Goal: Task Accomplishment & Management: Manage account settings

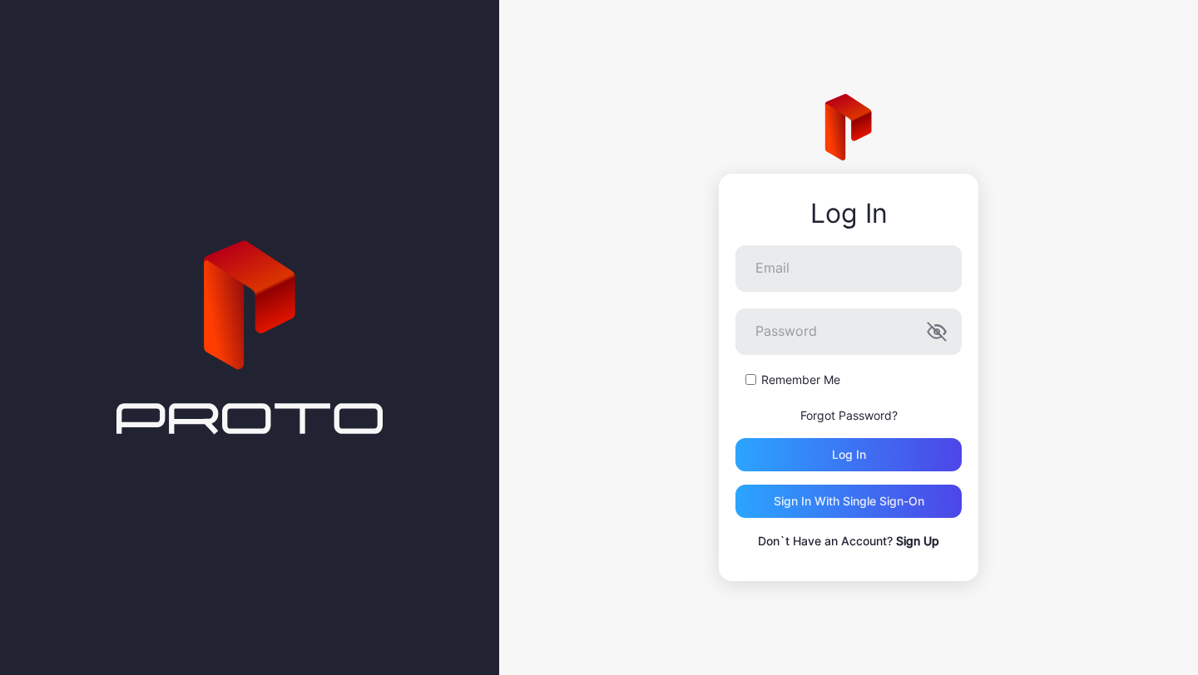
click at [1003, 447] on div "Log In Email Password Remember Me Forgot Password? Log in Sign in With Single S…" at bounding box center [848, 337] width 699 height 675
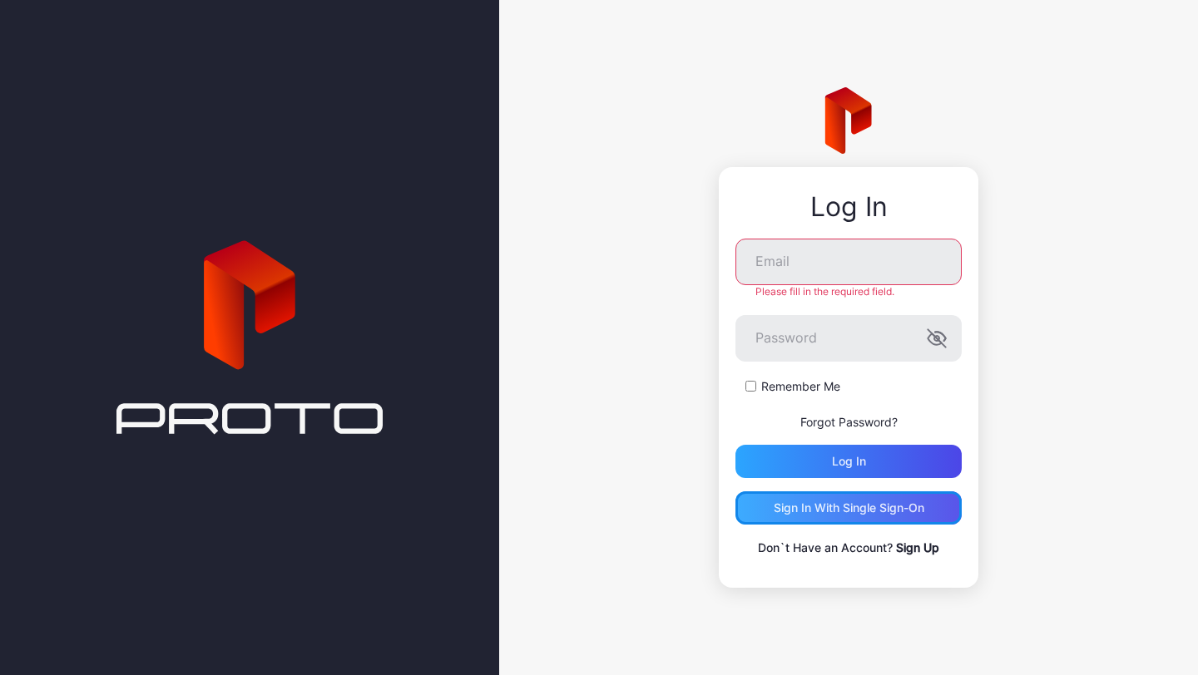
click at [882, 506] on div "Sign in With Single Sign-On" at bounding box center [848, 507] width 151 height 13
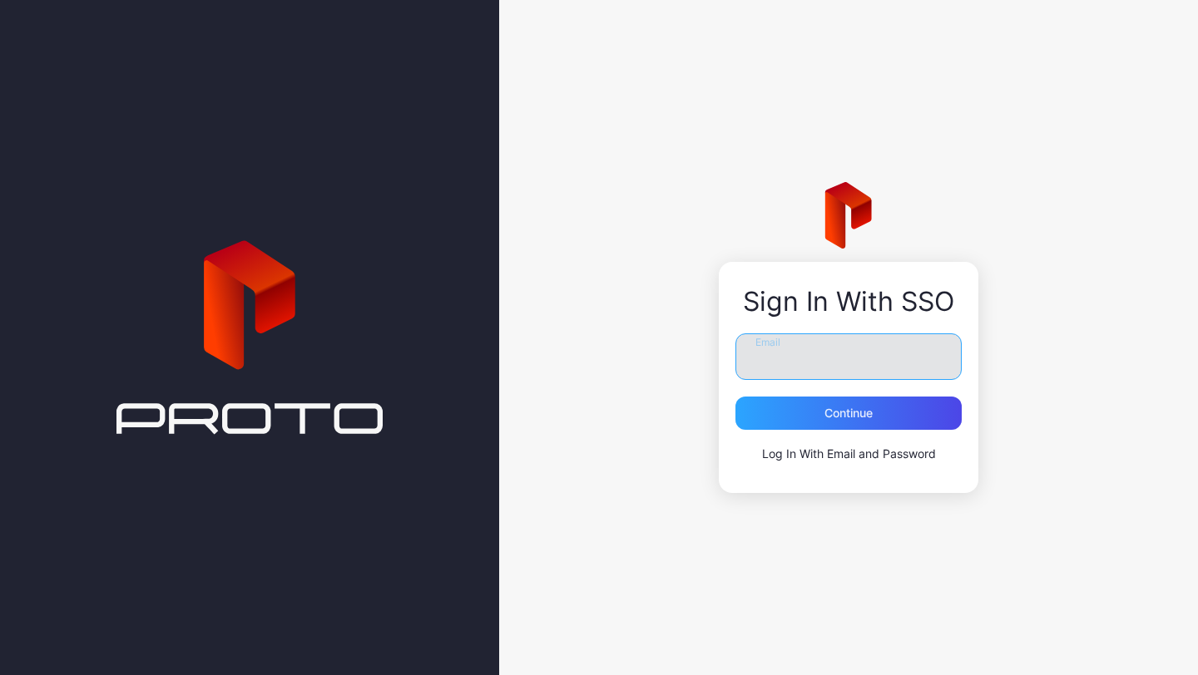
click at [852, 366] on input "Email" at bounding box center [848, 356] width 226 height 47
type input "**********"
click at [735, 397] on button "Continue" at bounding box center [848, 413] width 226 height 33
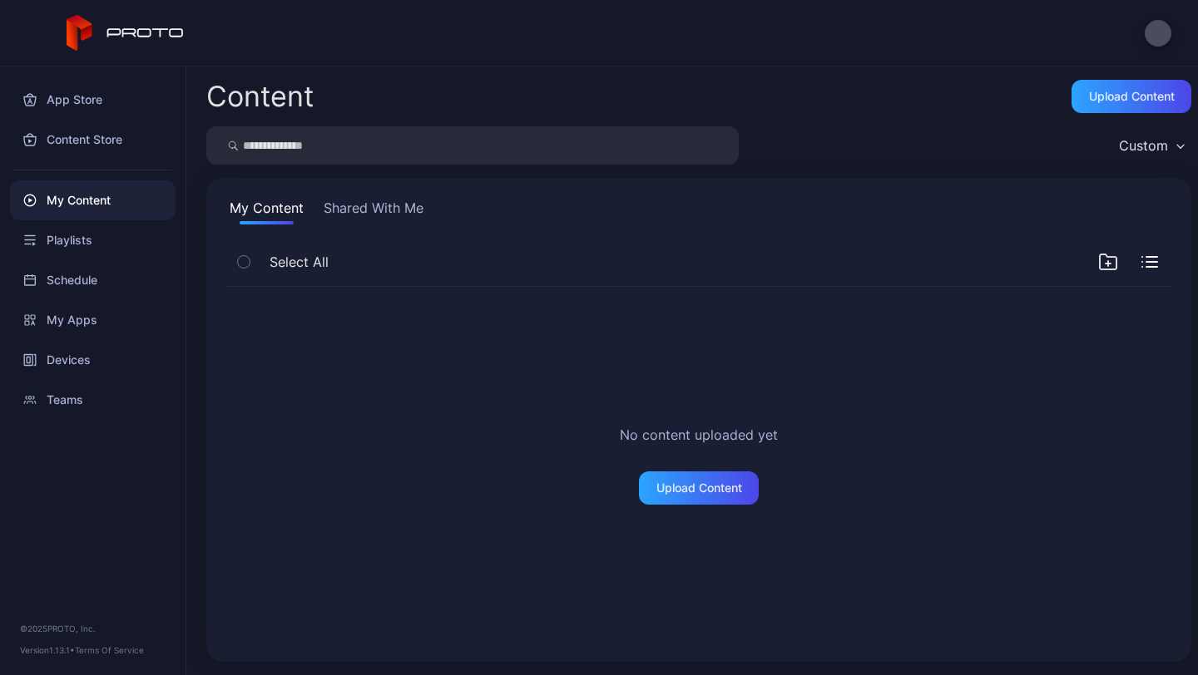
click at [362, 217] on button "Shared With Me" at bounding box center [373, 211] width 106 height 27
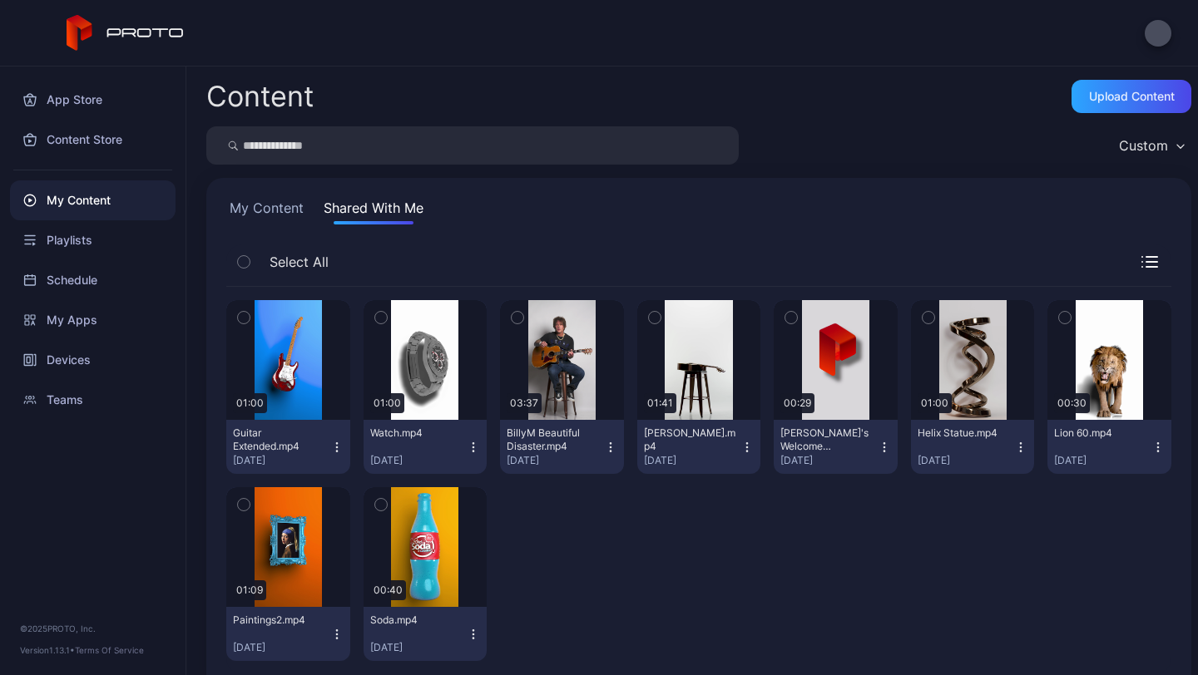
click at [304, 213] on button "My Content" at bounding box center [266, 211] width 81 height 27
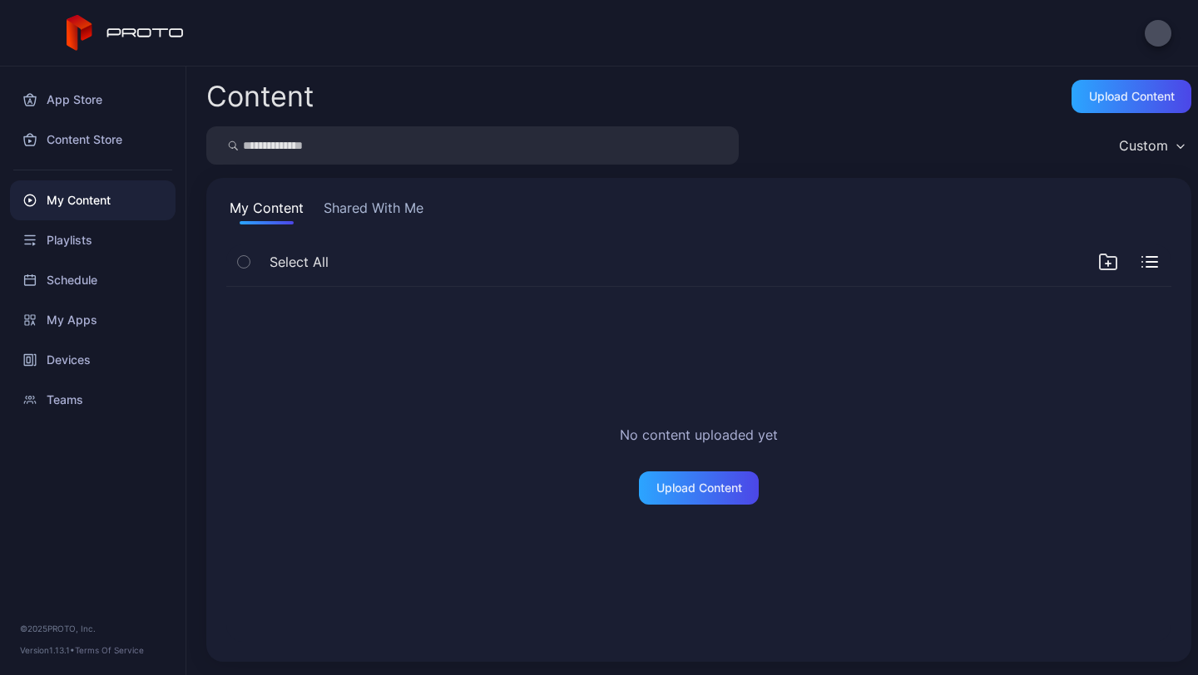
click at [375, 214] on button "Shared With Me" at bounding box center [373, 211] width 106 height 27
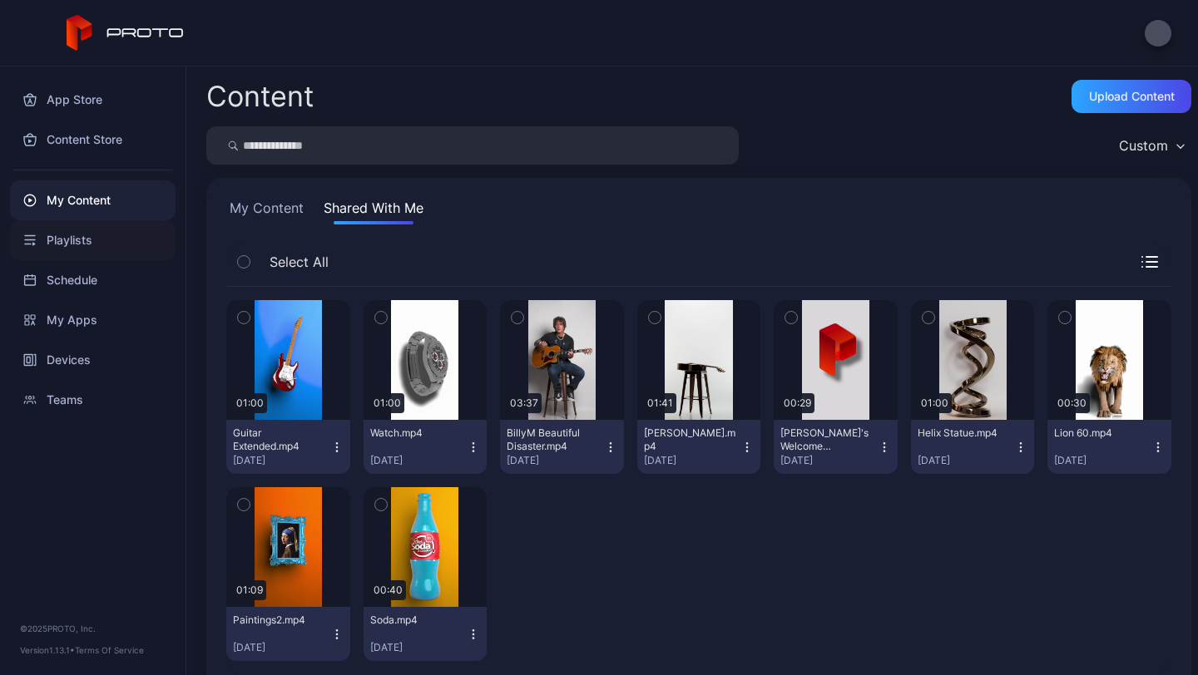
click at [90, 246] on div "Playlists" at bounding box center [92, 240] width 165 height 40
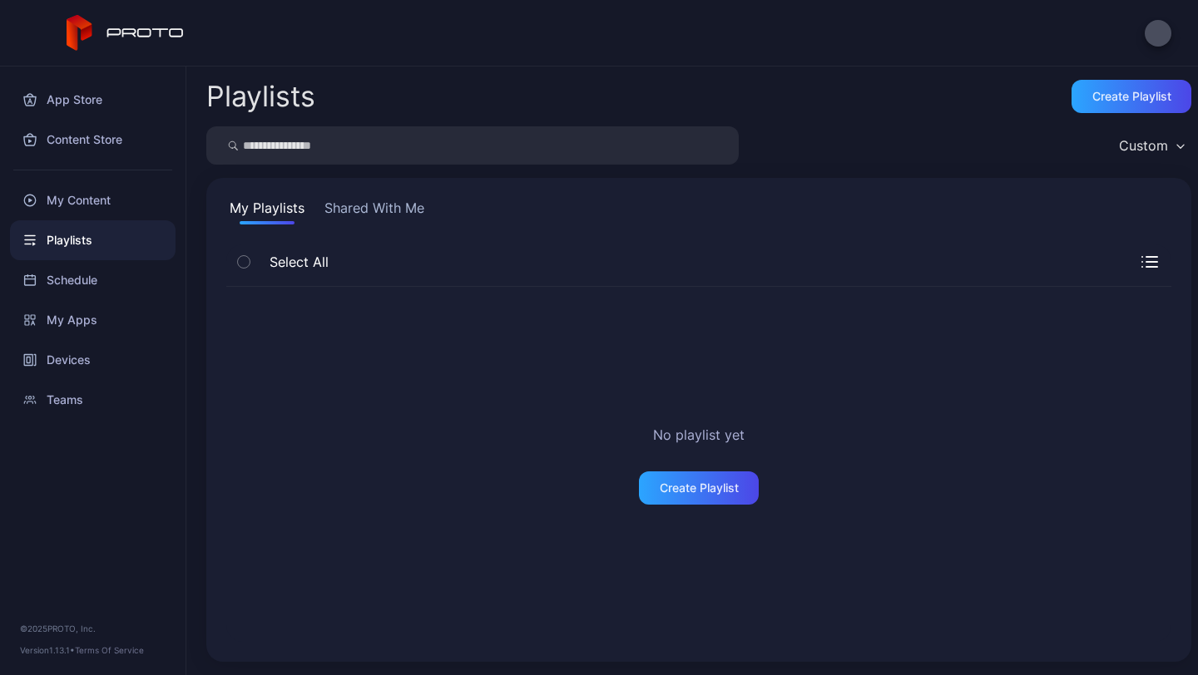
click at [429, 232] on div "My Playlists Shared With Me Select All No playlist yet Create Playlist" at bounding box center [698, 420] width 985 height 484
click at [383, 217] on button "Shared With Me" at bounding box center [374, 211] width 106 height 27
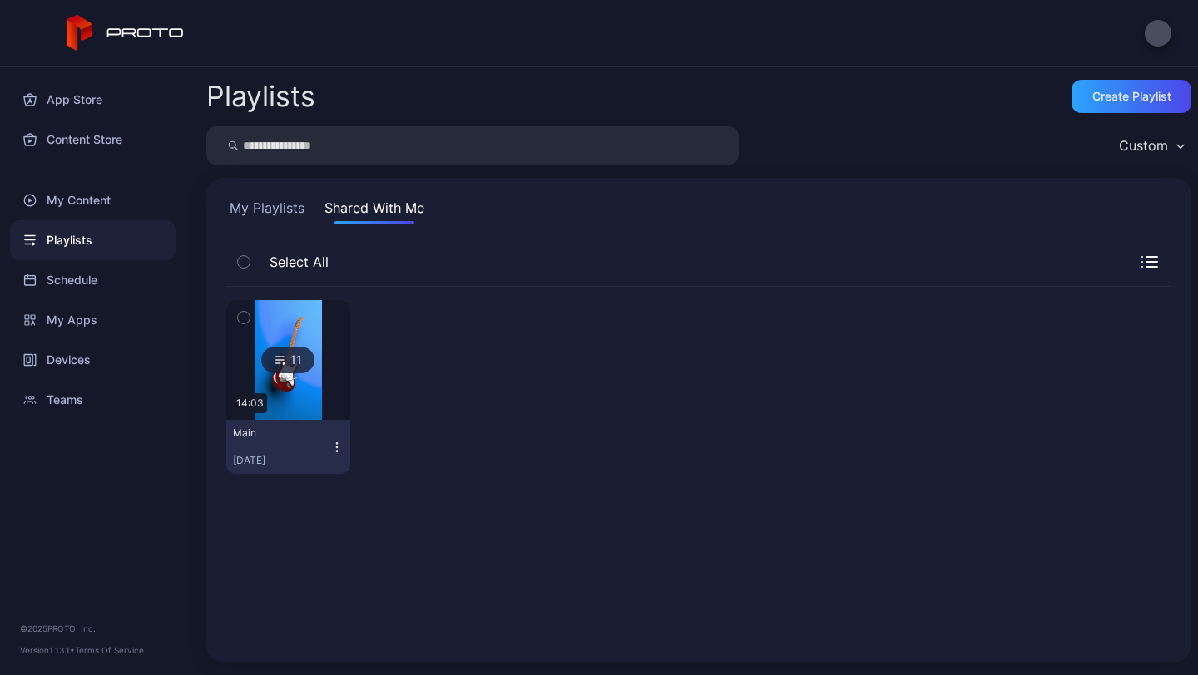
click at [1146, 141] on div "Custom" at bounding box center [1143, 145] width 49 height 17
click at [80, 216] on div "My Content" at bounding box center [92, 200] width 165 height 40
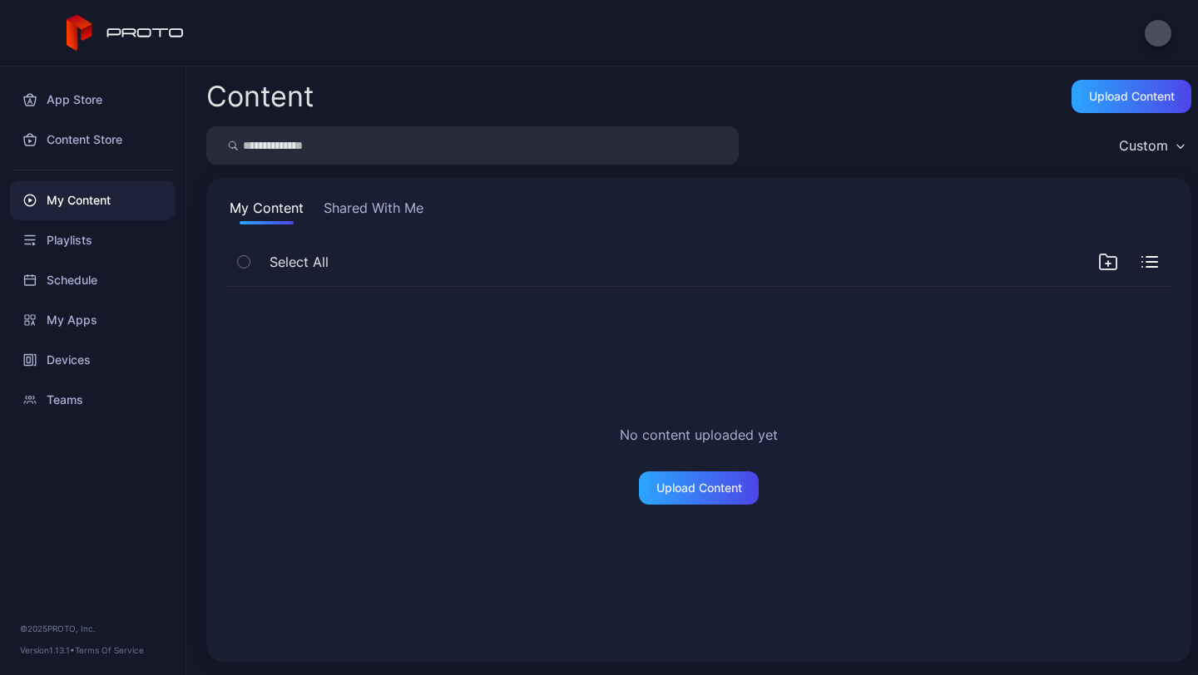
click at [1135, 150] on div "Custom" at bounding box center [1143, 145] width 49 height 17
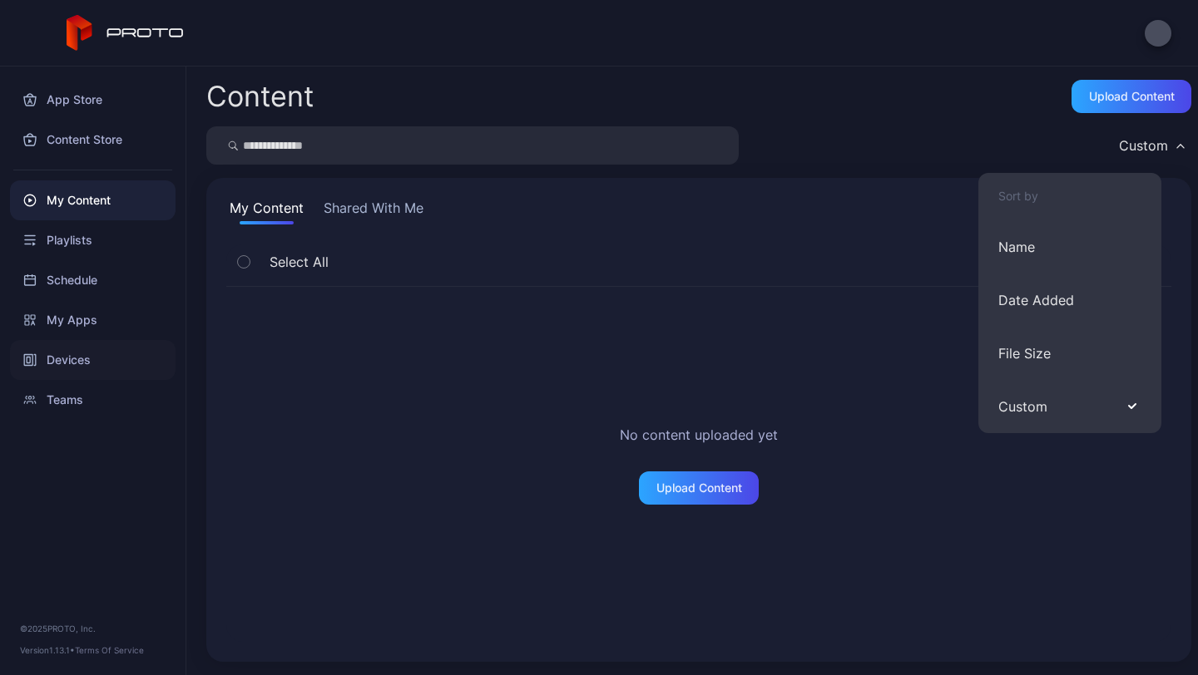
click at [73, 352] on div "Devices" at bounding box center [92, 360] width 165 height 40
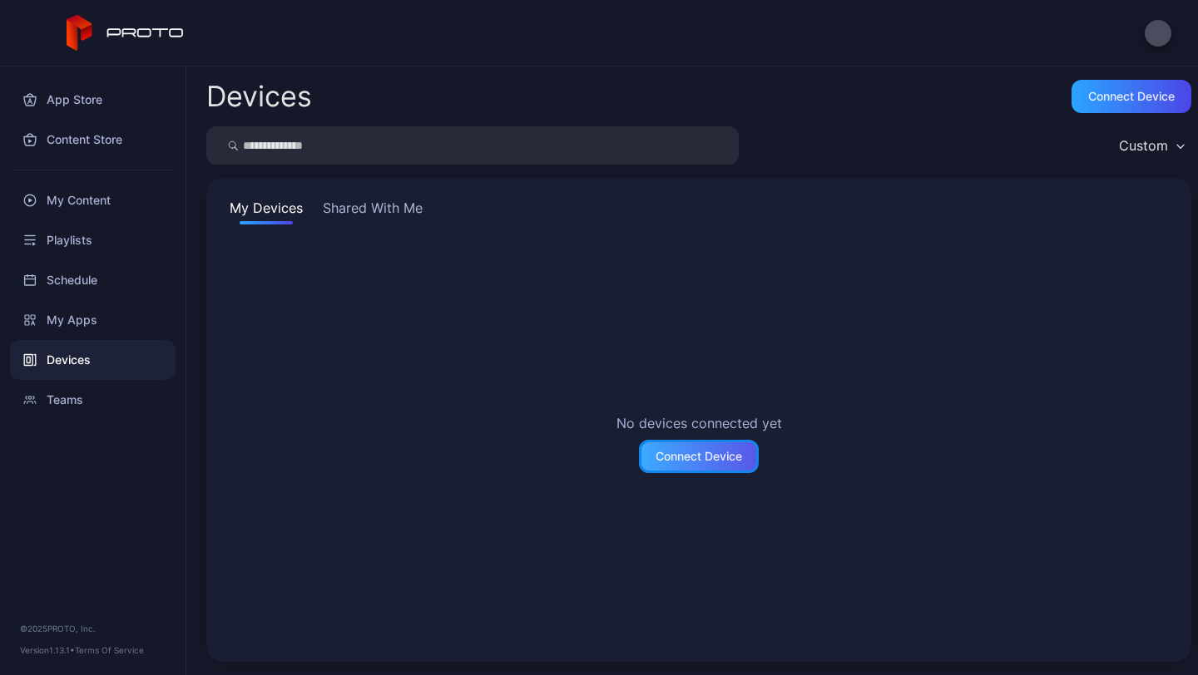
click at [639, 462] on div "Connect Device" at bounding box center [699, 456] width 120 height 33
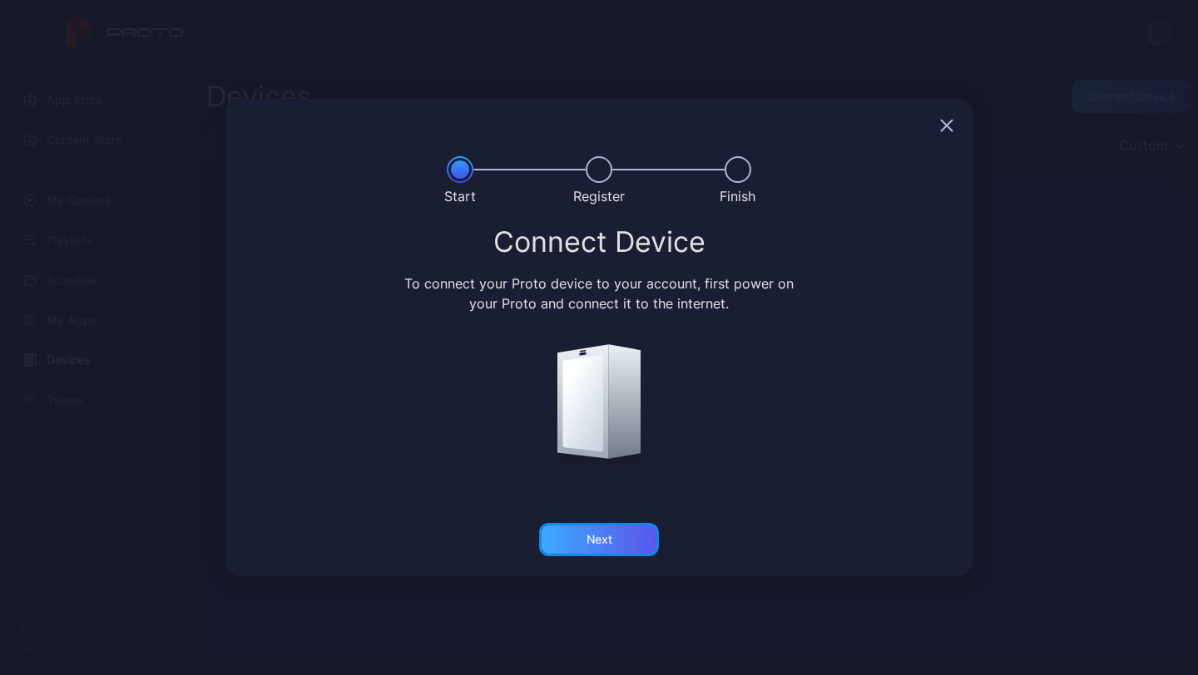
click at [611, 541] on div "Next" at bounding box center [599, 539] width 120 height 33
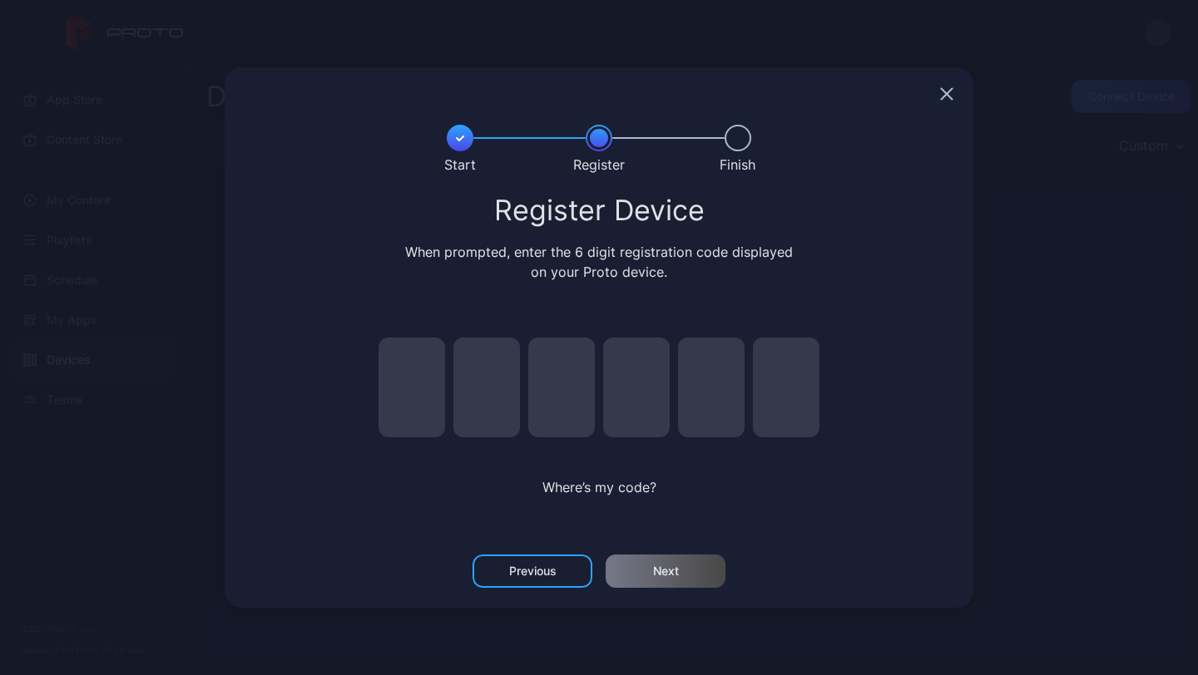
click at [951, 100] on icon "button" at bounding box center [946, 94] width 11 height 11
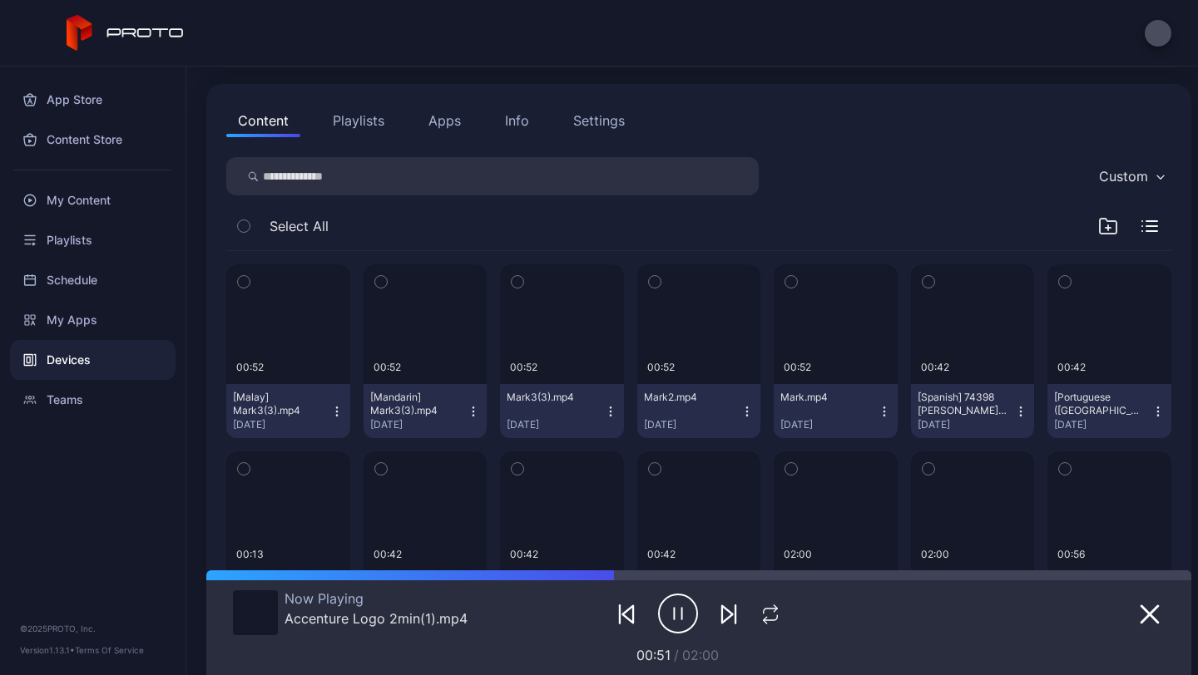
scroll to position [220, 0]
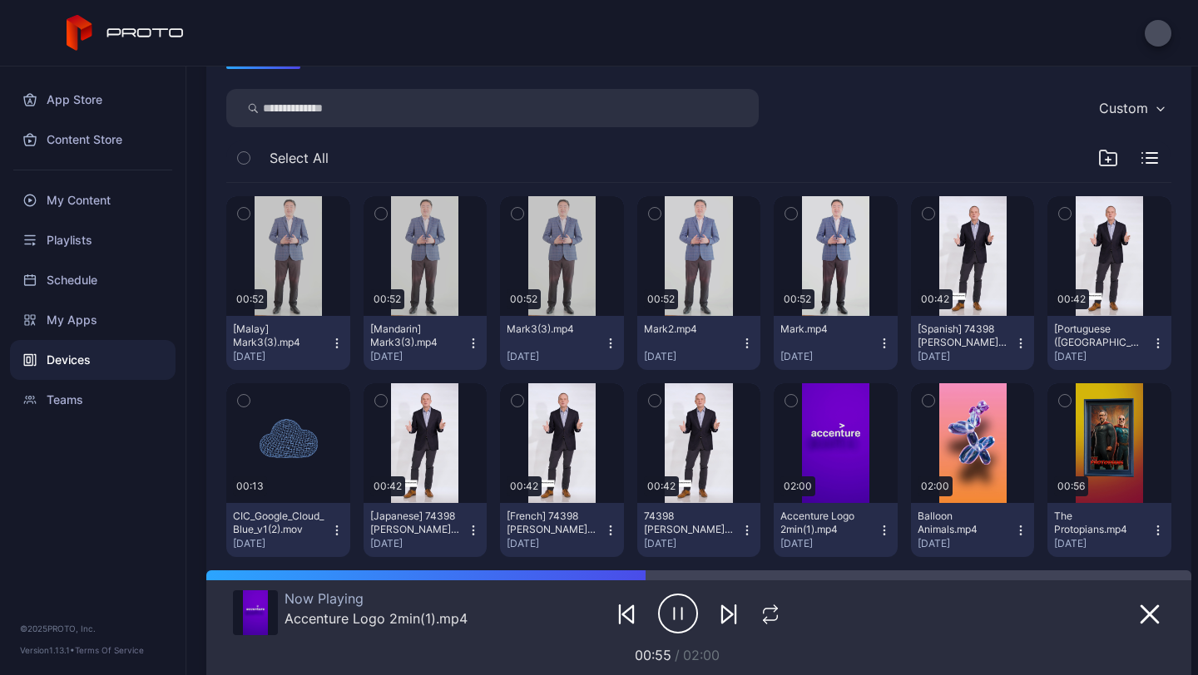
click at [338, 341] on icon "button" at bounding box center [336, 343] width 13 height 13
click at [243, 225] on button "button" at bounding box center [243, 213] width 35 height 35
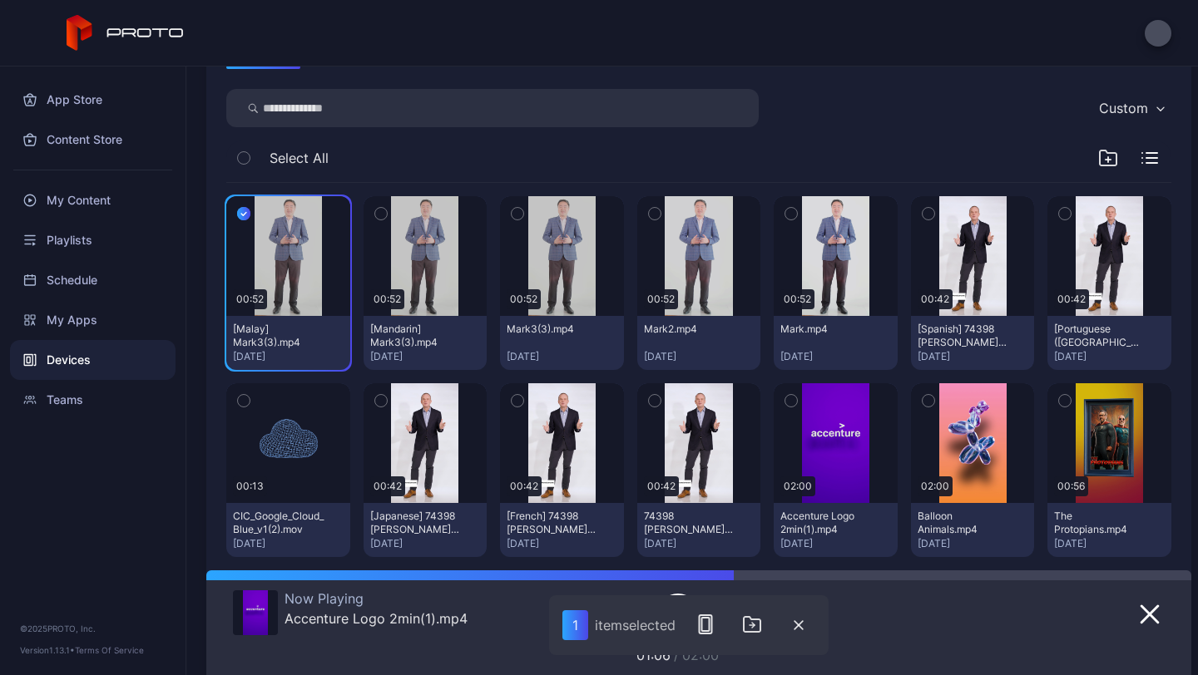
click at [483, 360] on div "00:52 [Malay] Mark3(3).mp4 [DATE] 00:52 [Mandarin] Mark3(3).mp4 [DATE] 00:52 Ma…" at bounding box center [698, 470] width 945 height 575
click at [803, 625] on icon "button" at bounding box center [798, 625] width 10 height 10
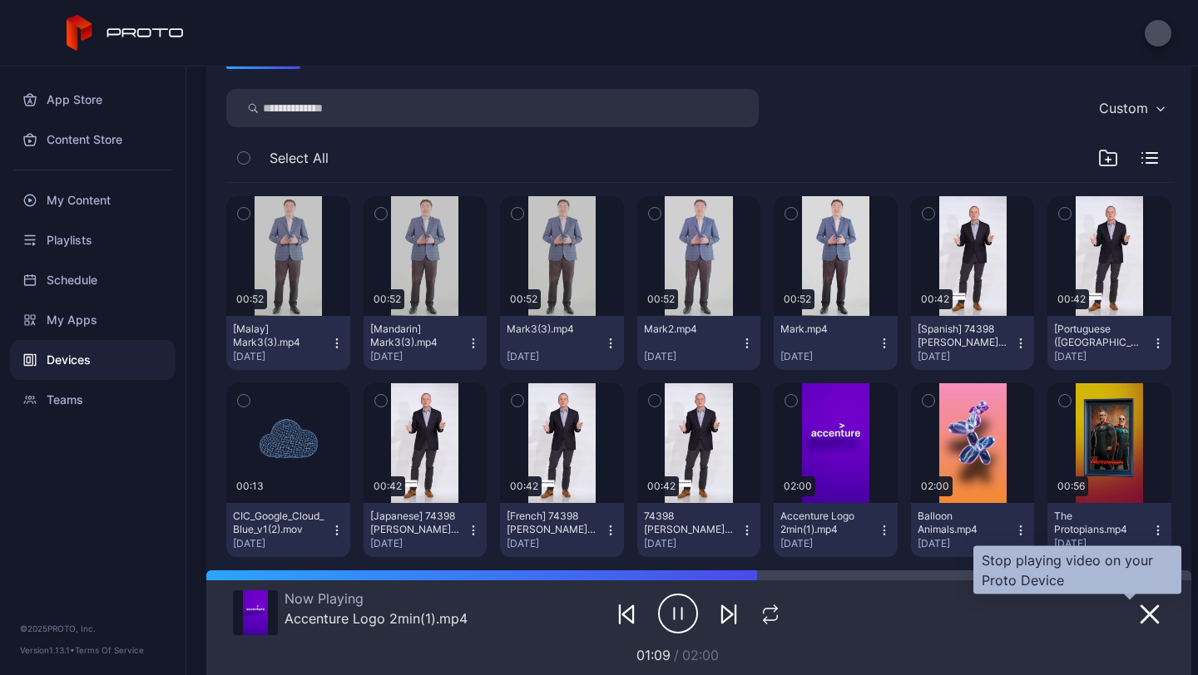
click at [1134, 623] on button "button" at bounding box center [1149, 613] width 30 height 23
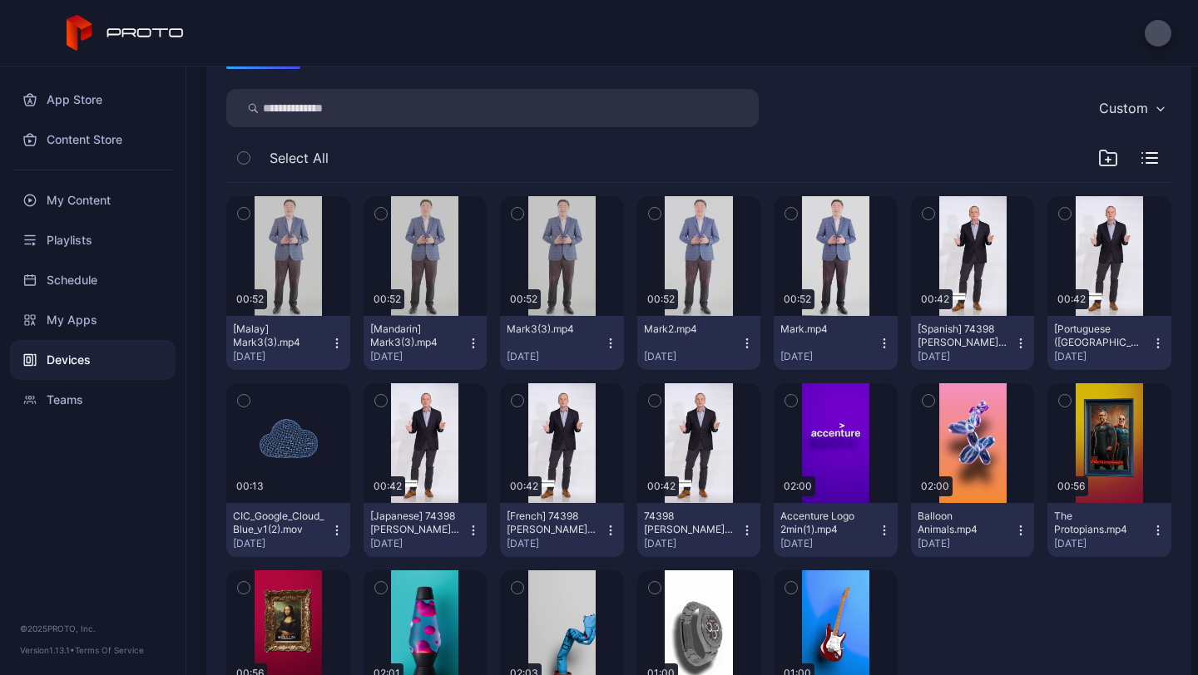
click at [458, 342] on div "[Mandarin] Mark3(3).mp4 [DATE]" at bounding box center [418, 343] width 97 height 41
click at [382, 208] on icon "button" at bounding box center [381, 214] width 12 height 18
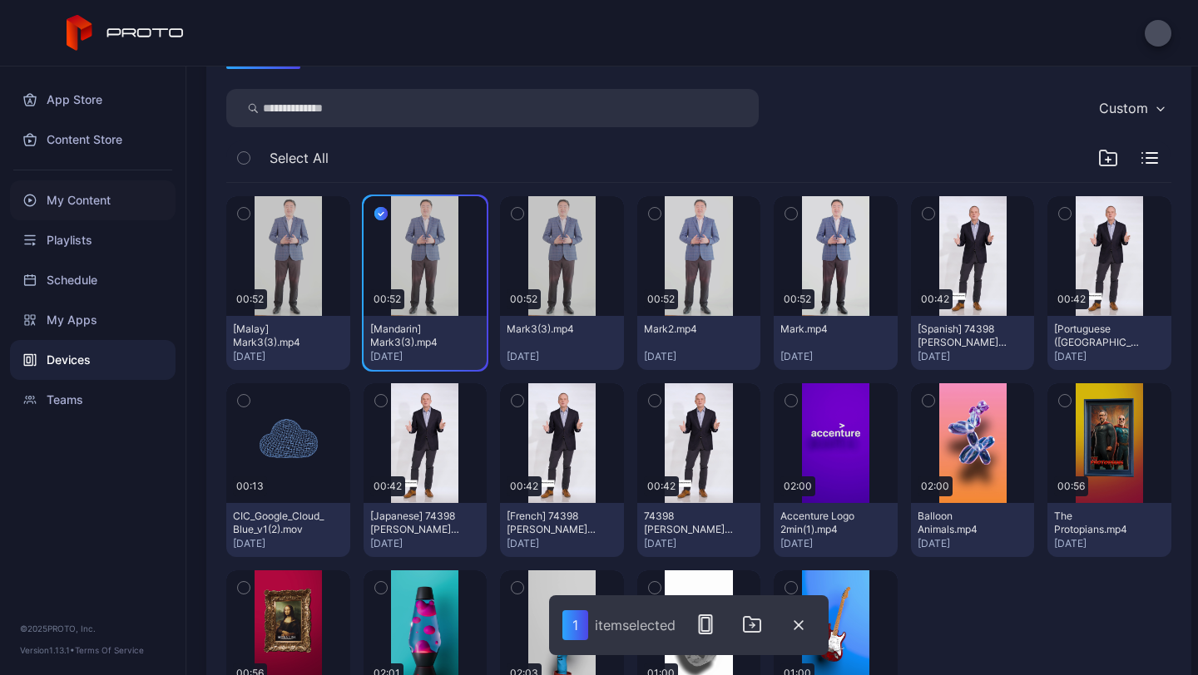
click at [97, 199] on div "My Content" at bounding box center [92, 200] width 165 height 40
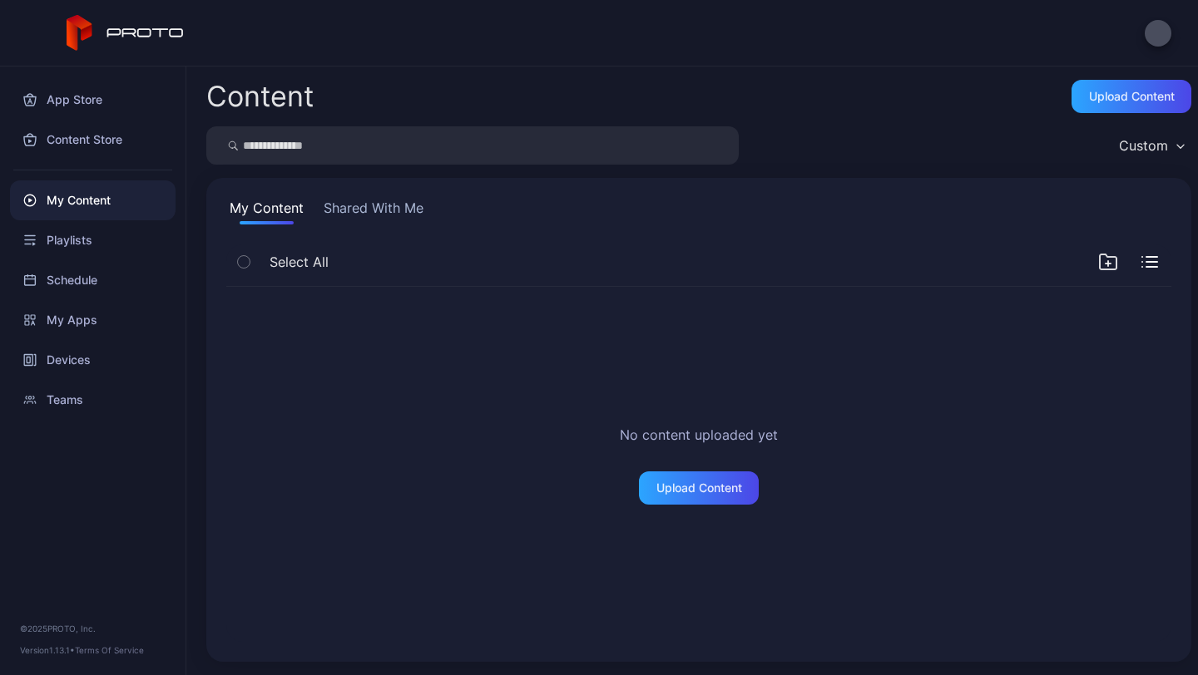
click at [388, 235] on div "My Content Shared With Me Select All No content uploaded yet Upload Content" at bounding box center [698, 420] width 985 height 484
click at [384, 224] on button "Shared With Me" at bounding box center [373, 211] width 106 height 27
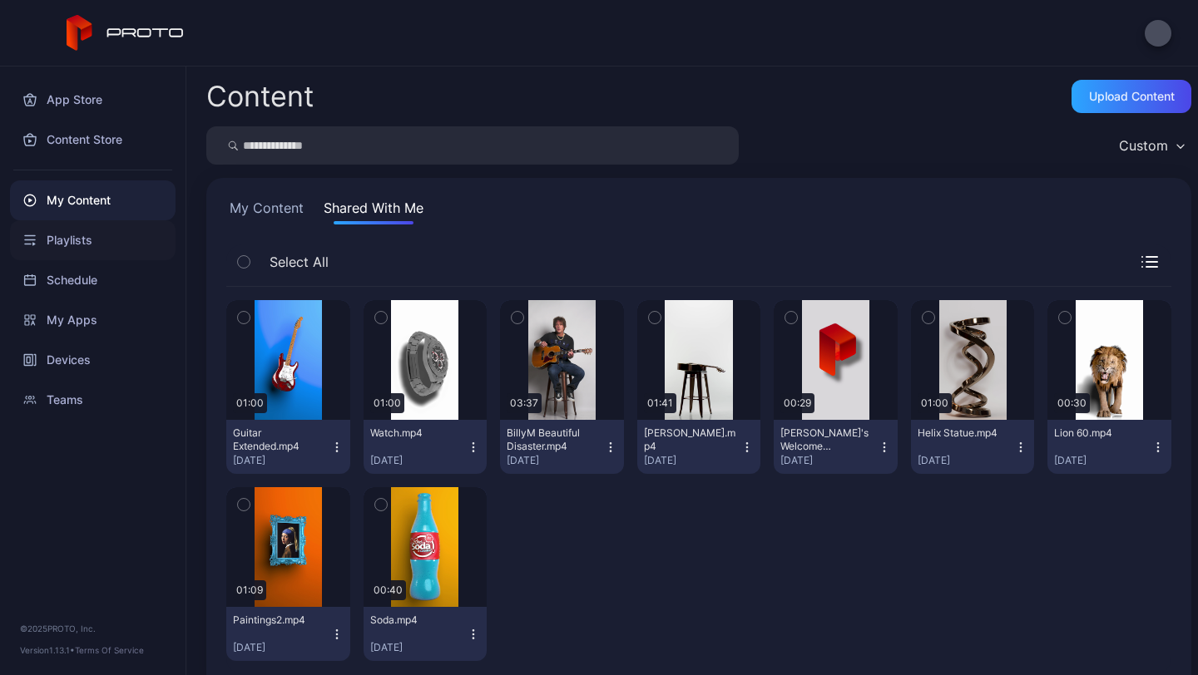
click at [81, 240] on div "Playlists" at bounding box center [92, 240] width 165 height 40
